Goal: Information Seeking & Learning: Learn about a topic

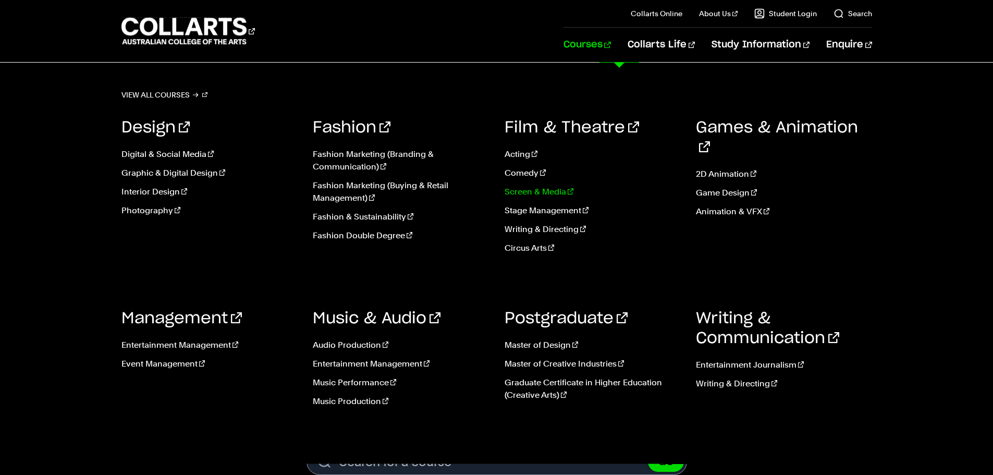
click at [547, 195] on link "Screen & Media" at bounding box center [593, 192] width 176 height 13
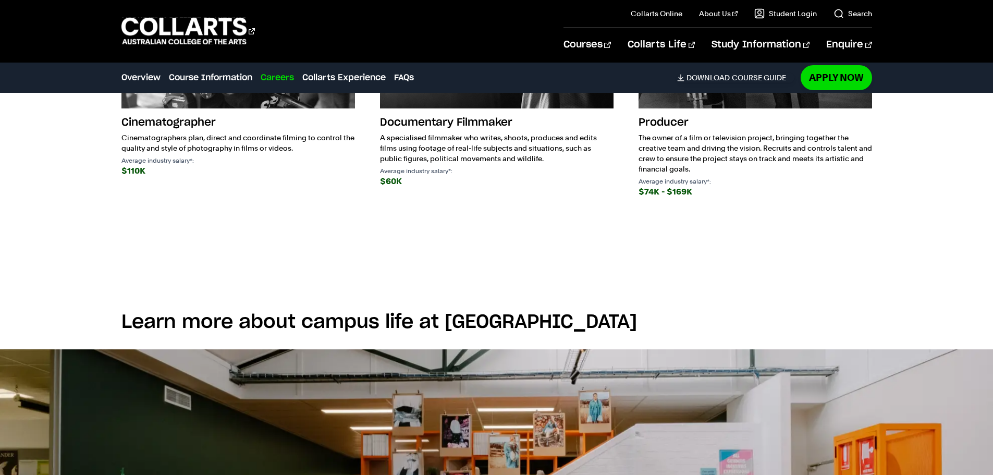
scroll to position [1407, 0]
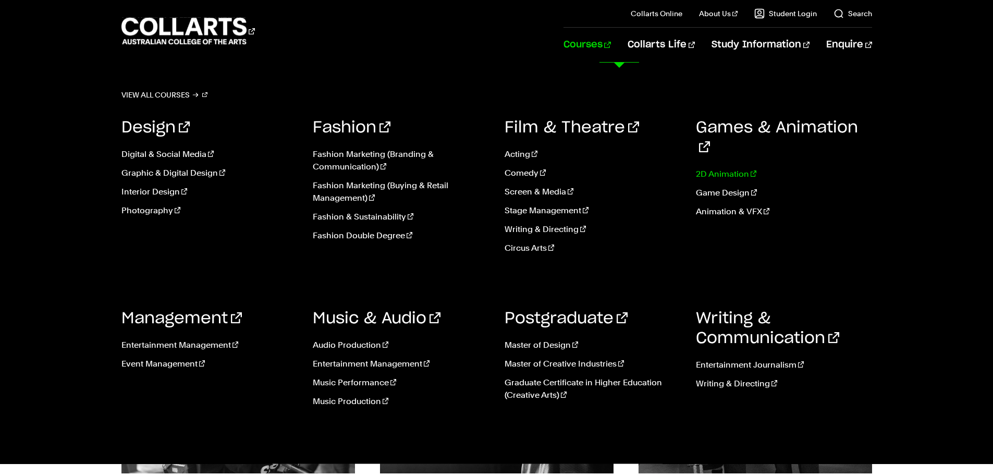
click at [710, 168] on link "2D Animation" at bounding box center [784, 174] width 176 height 13
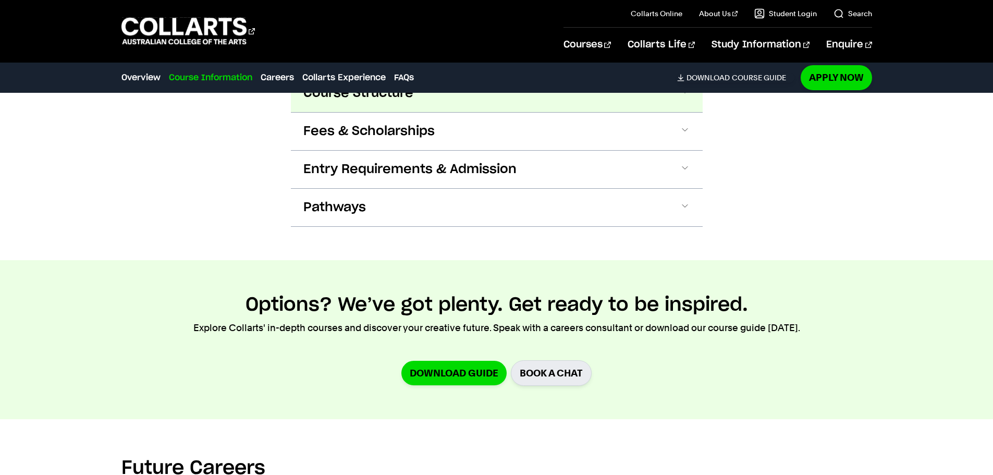
scroll to position [990, 0]
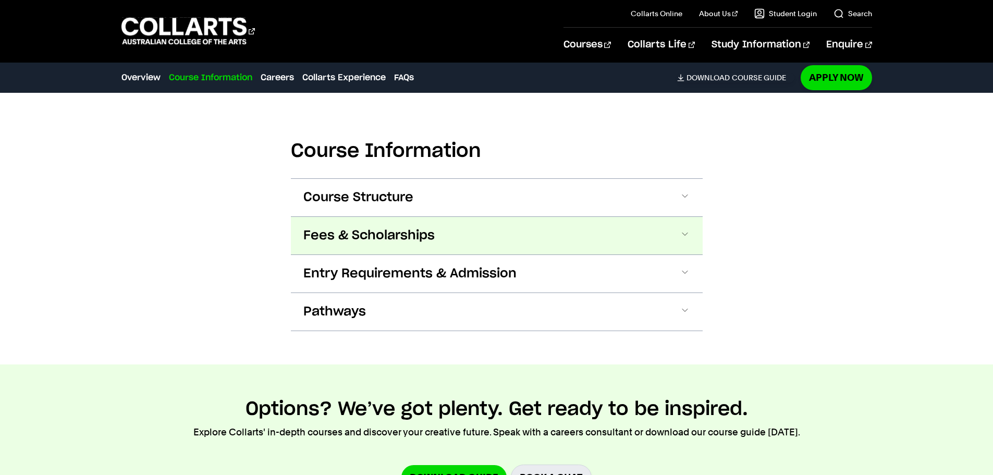
click at [374, 223] on button "Fees & Scholarships" at bounding box center [497, 236] width 412 height 38
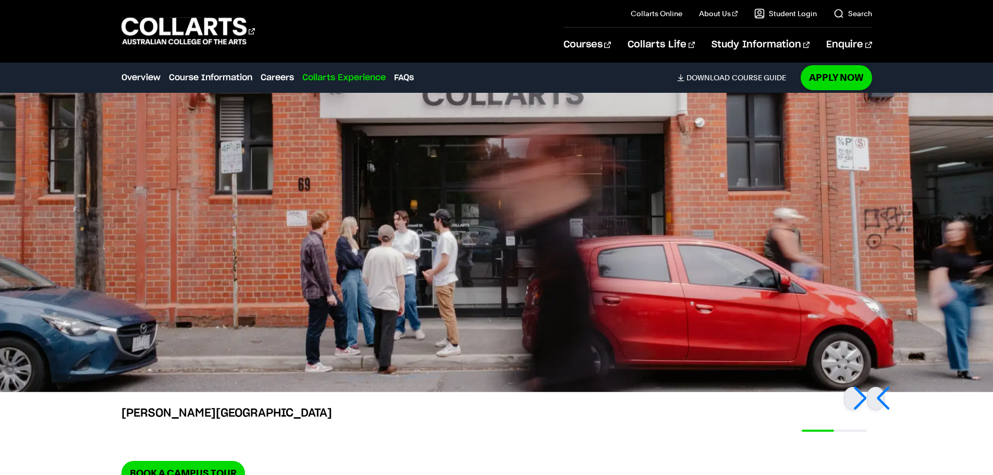
scroll to position [2416, 0]
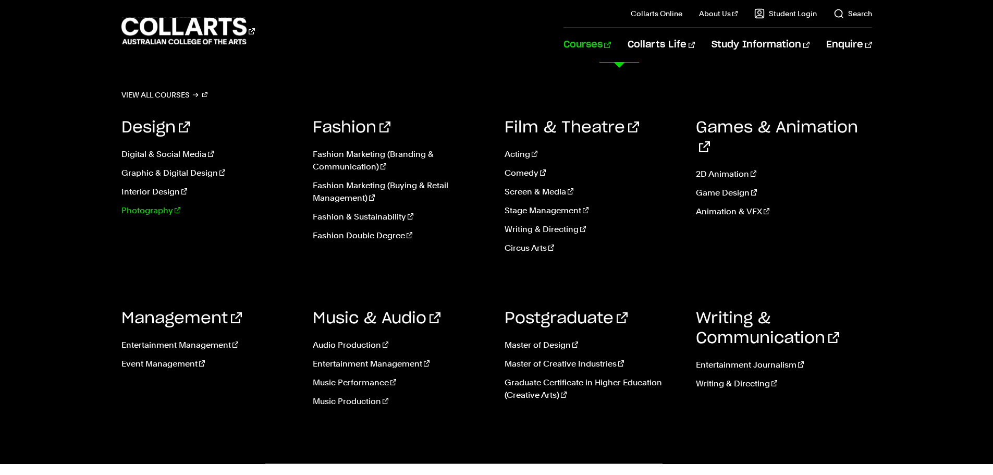
click at [141, 211] on link "Photography" at bounding box center [209, 210] width 176 height 13
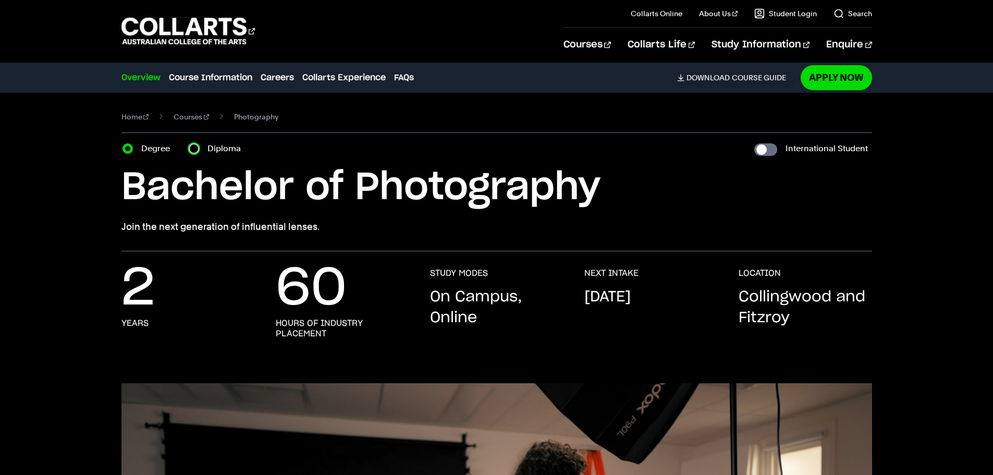
click at [193, 152] on input "Diploma" at bounding box center [194, 148] width 10 height 10
radio input "true"
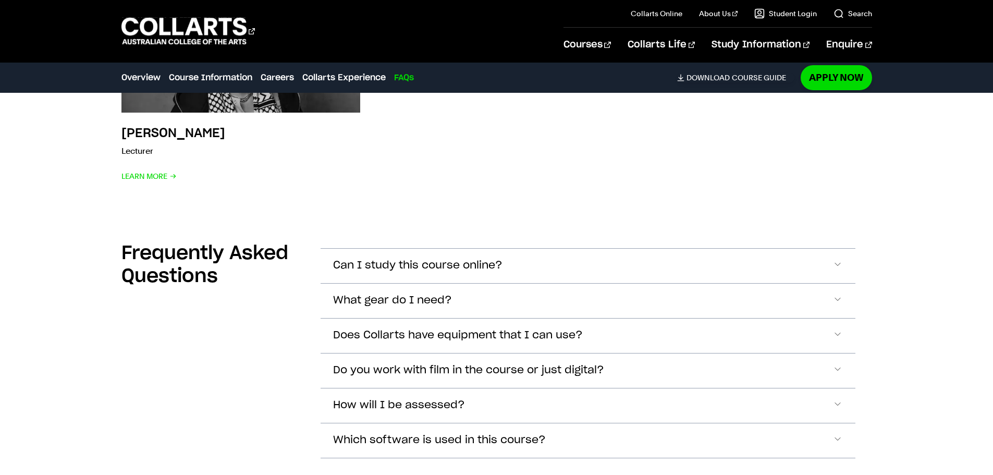
scroll to position [3701, 0]
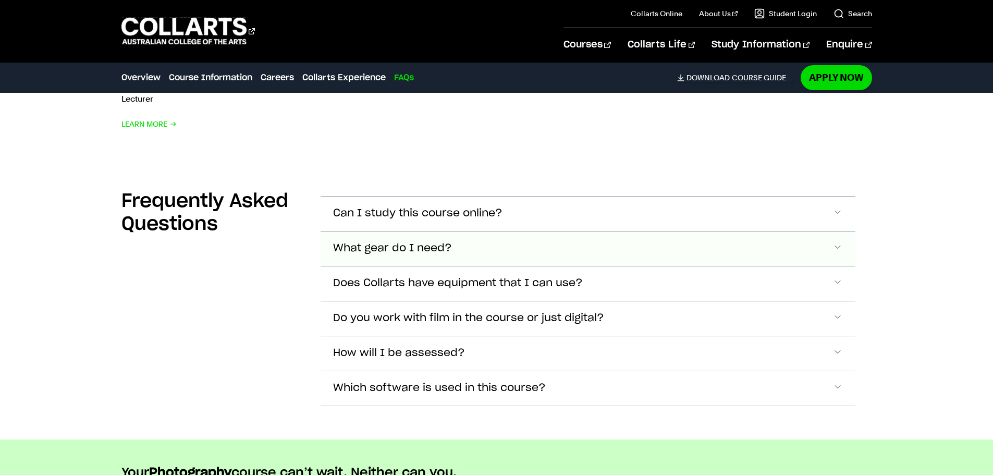
click at [497, 231] on button "What gear do I need?" at bounding box center [588, 214] width 535 height 34
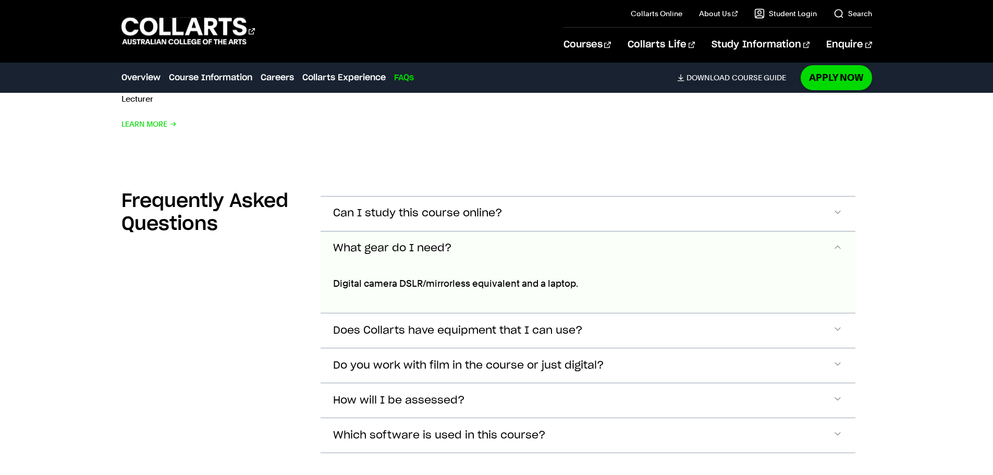
scroll to position [3838, 0]
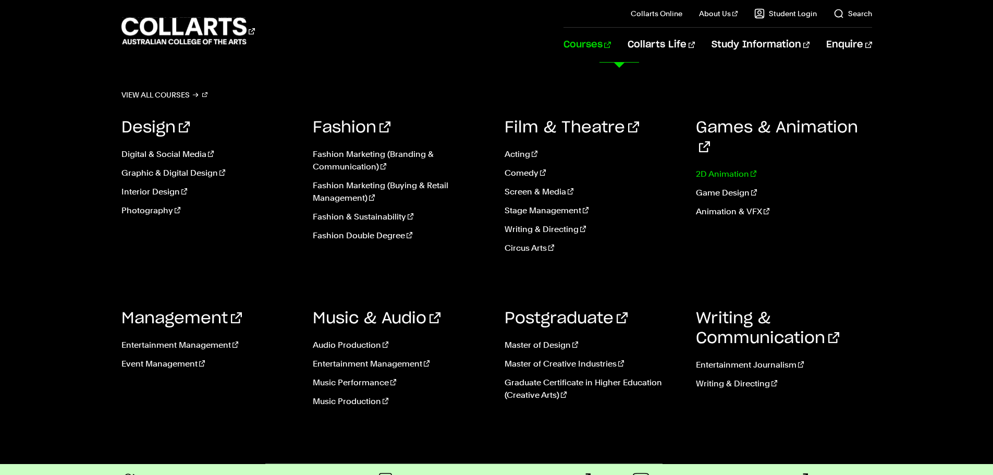
click at [710, 168] on link "2D Animation" at bounding box center [784, 174] width 176 height 13
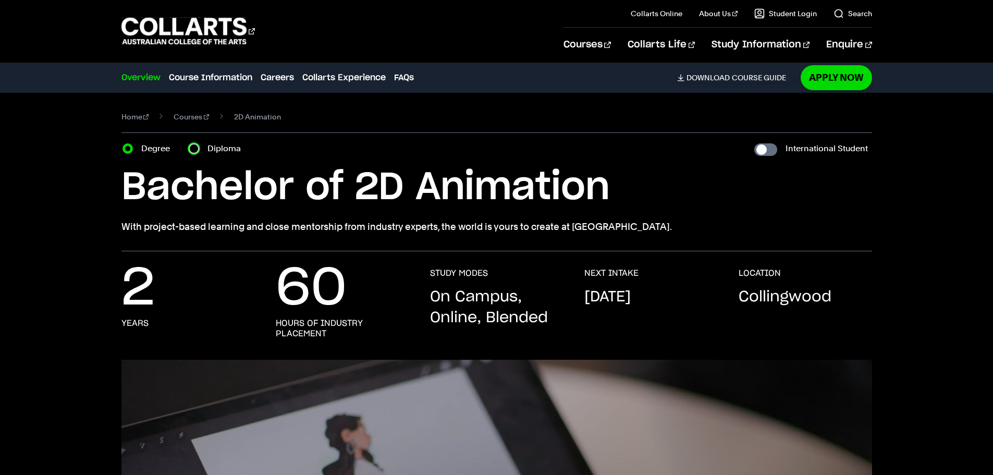
click at [191, 149] on input "Diploma" at bounding box center [194, 148] width 10 height 10
radio input "true"
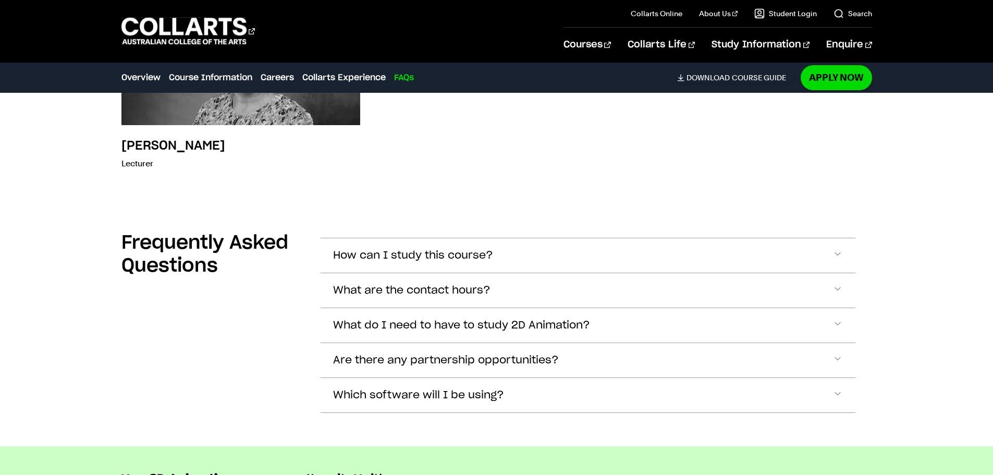
scroll to position [3284, 0]
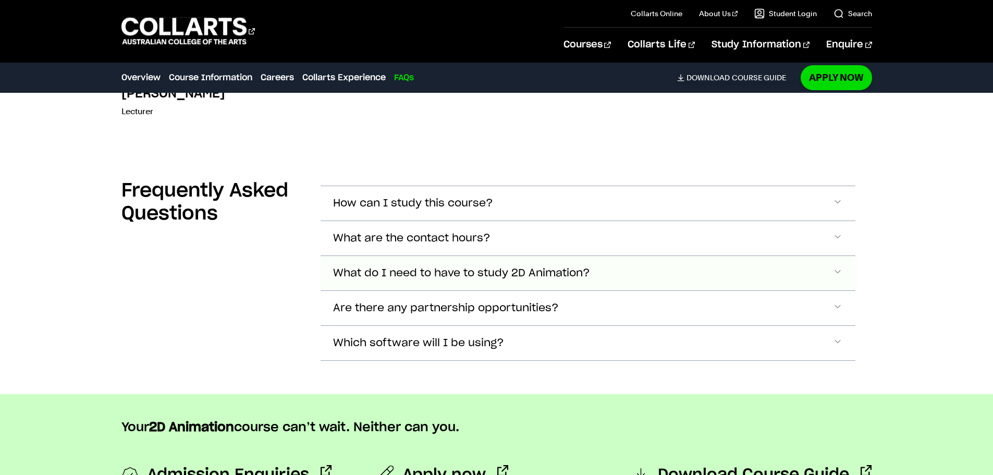
click at [493, 210] on span "What do I need to have to study 2D Animation?" at bounding box center [413, 204] width 160 height 12
